Goal: Find specific page/section: Find specific page/section

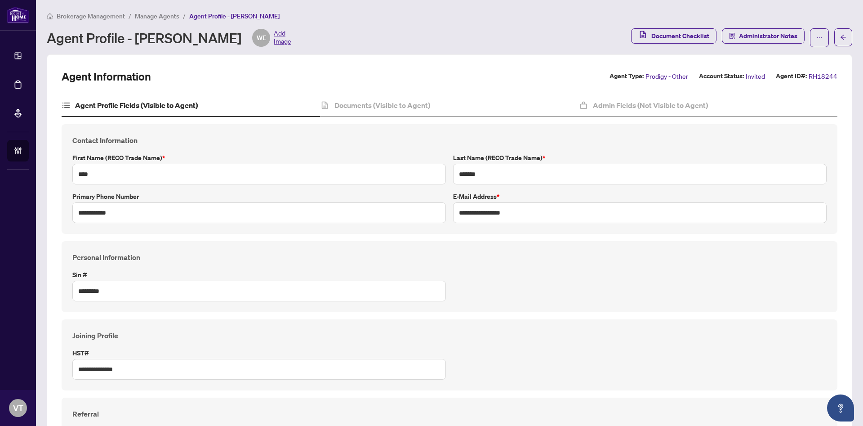
type input "****"
type input "**********"
click at [400, 106] on h4 "Documents (Visible to Agent)" at bounding box center [382, 105] width 96 height 11
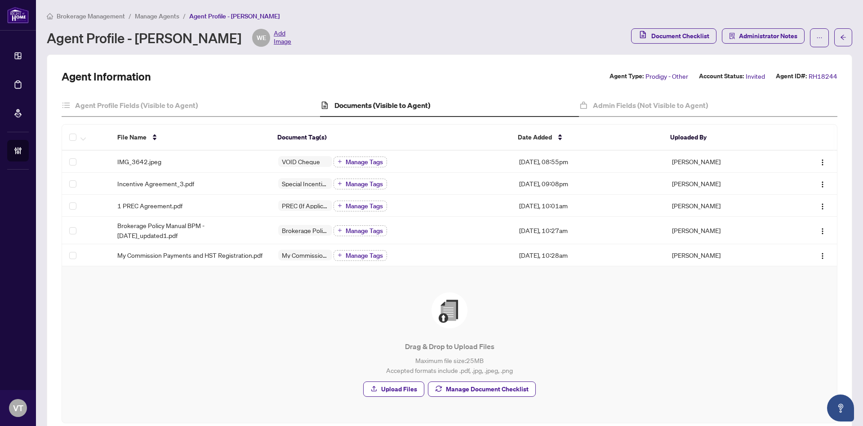
click at [154, 14] on span "Manage Agents" at bounding box center [157, 16] width 44 height 8
